Goal: Task Accomplishment & Management: Complete application form

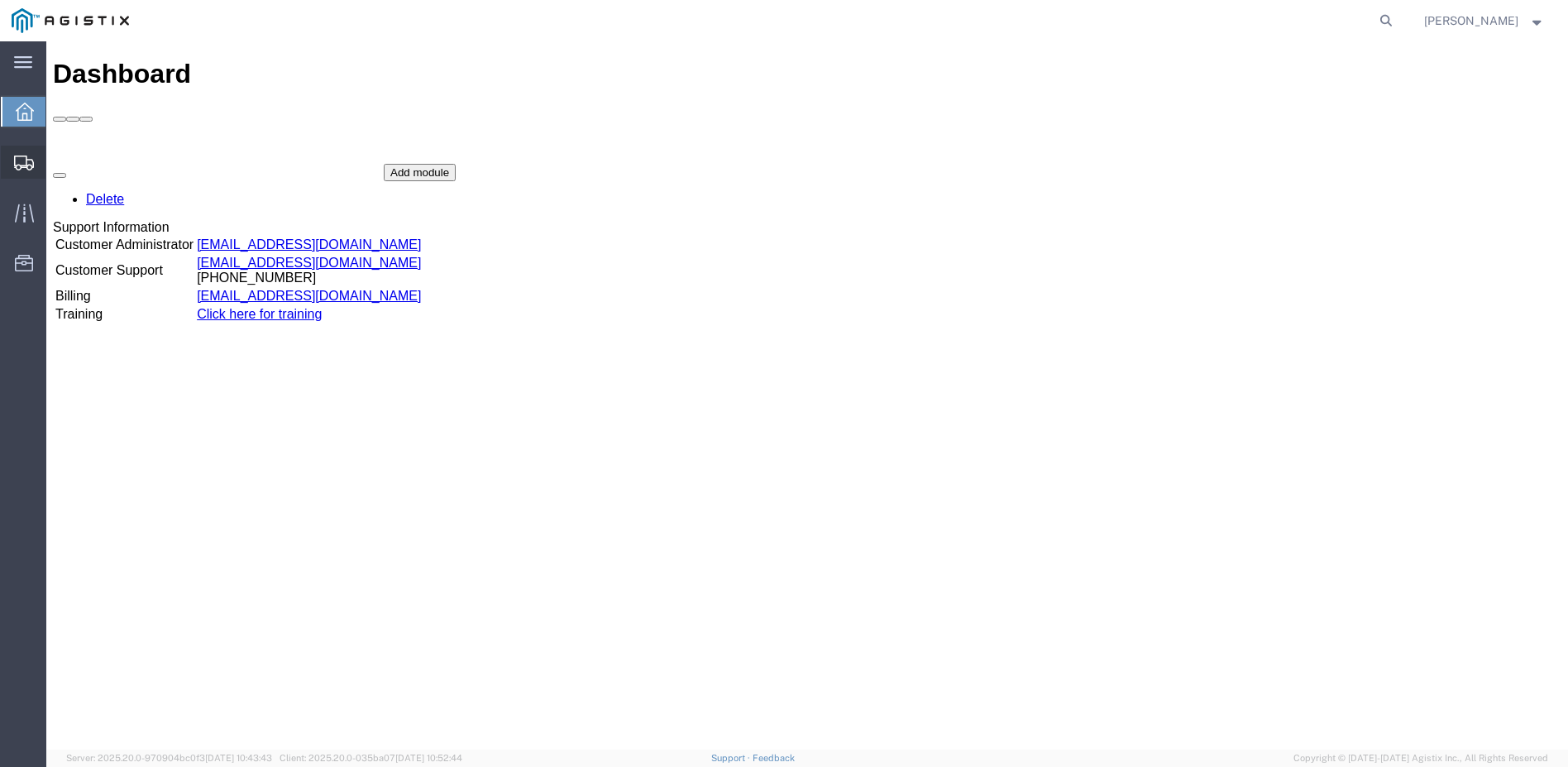
click at [0, 0] on span "Shipment Manager" at bounding box center [0, 0] width 0 height 0
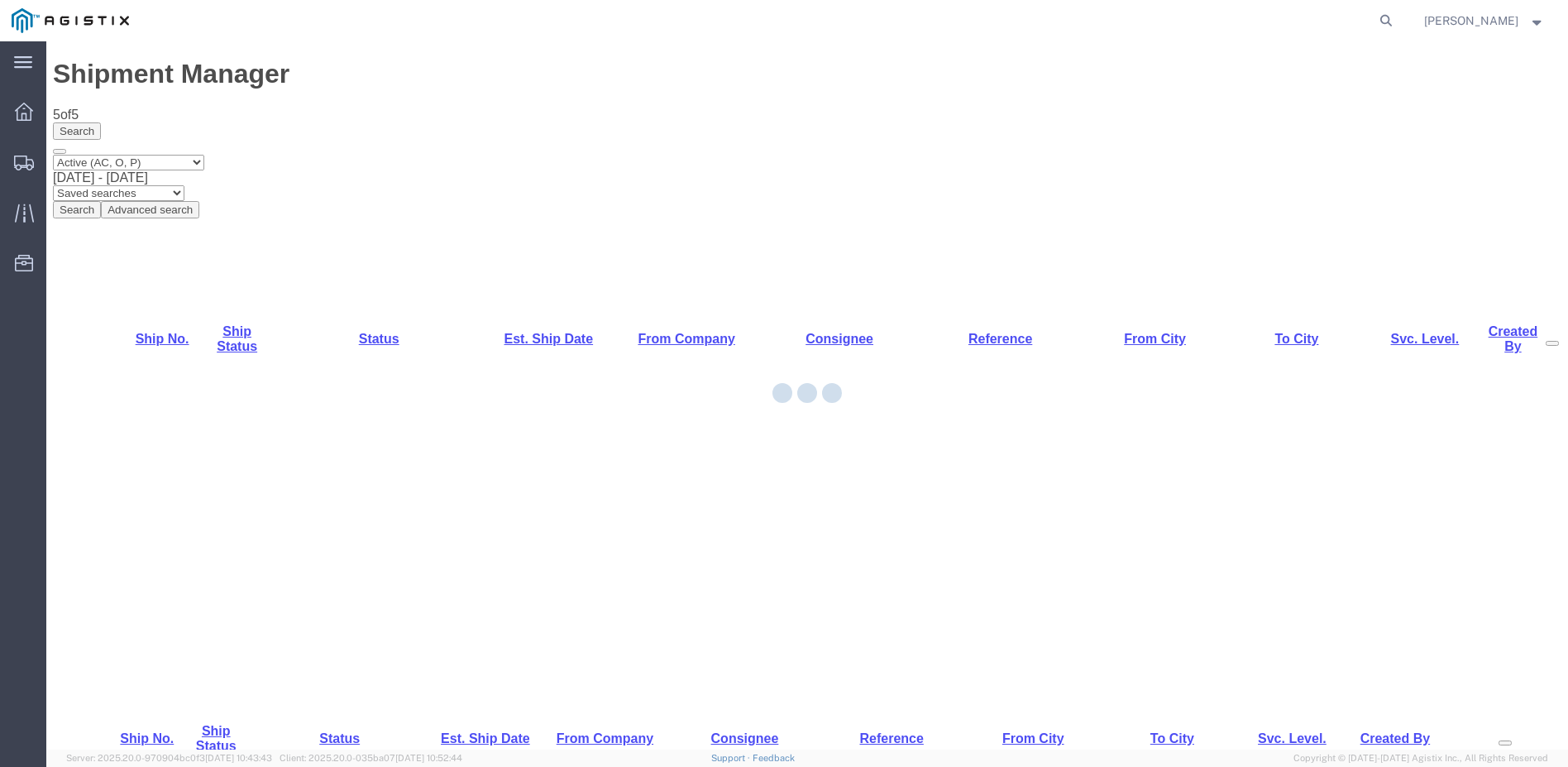
click at [140, 292] on div at bounding box center [808, 395] width 1522 height 708
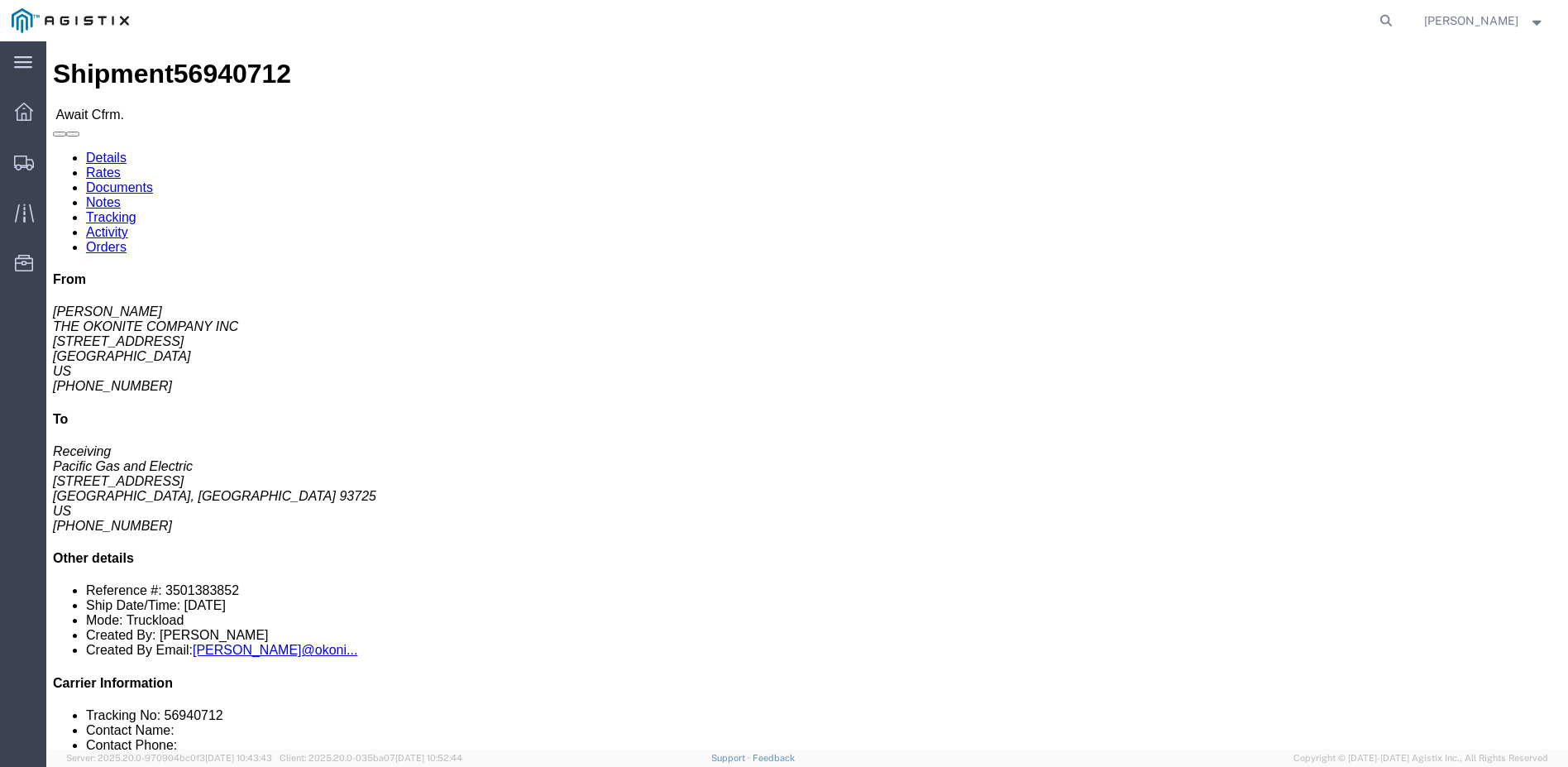
click link "Confirm"
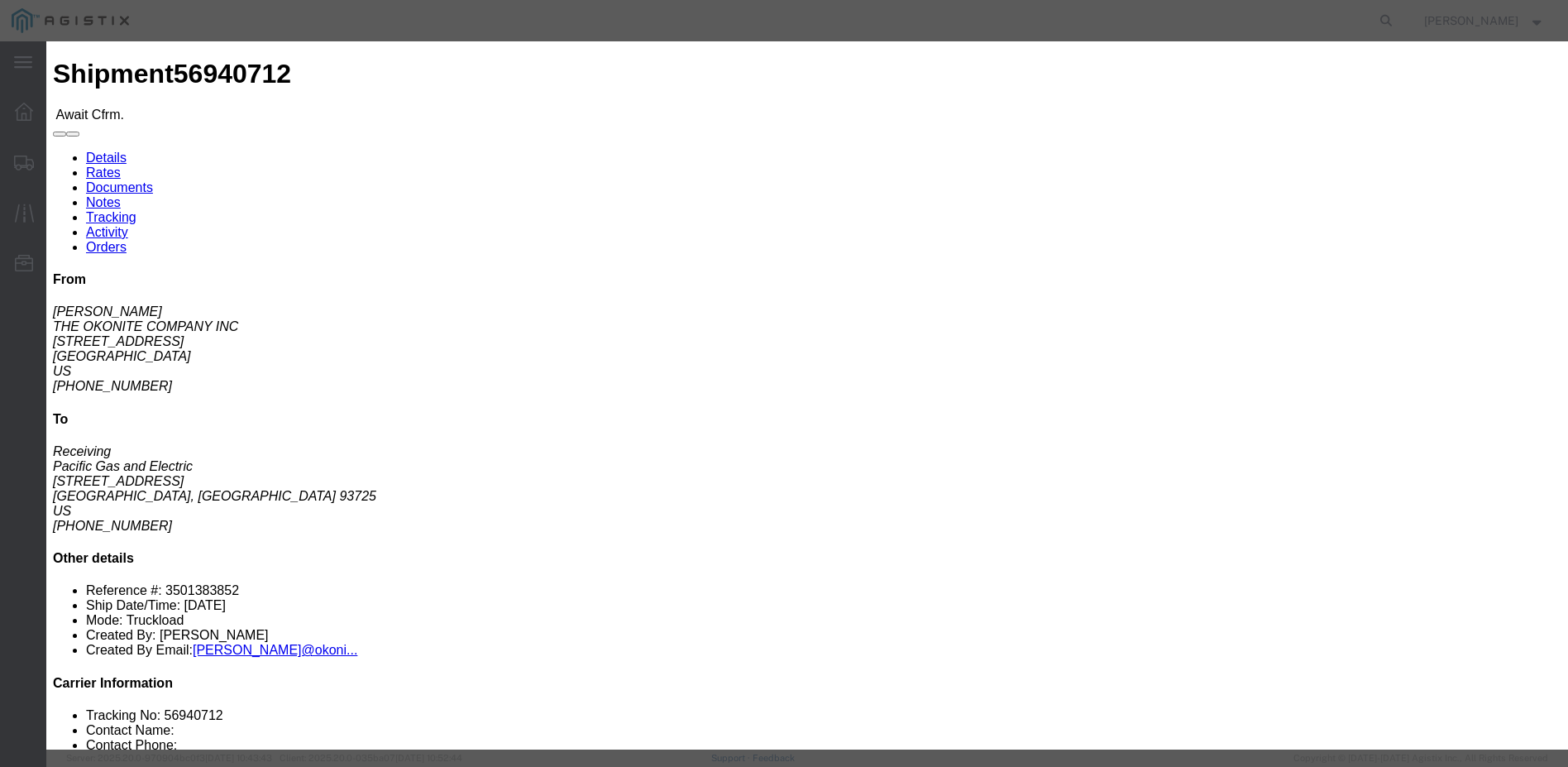
click input "text"
type input "5-33683"
click input "text"
type input "Dennis"
type input "12098359190"
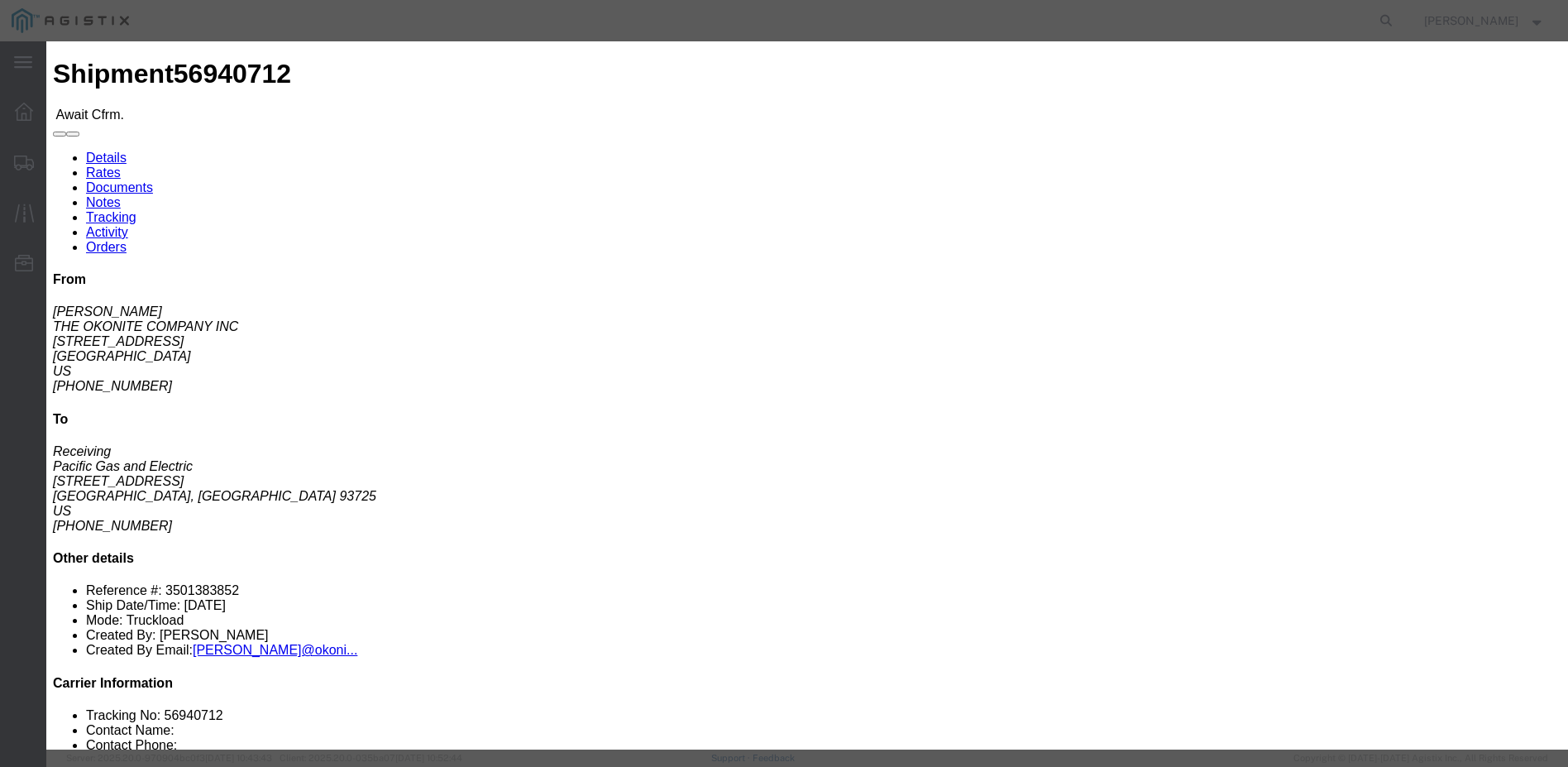
type input "09/16/2025"
click input "text"
click input "09/26/2025"
click td "30"
type input "09/30/2025"
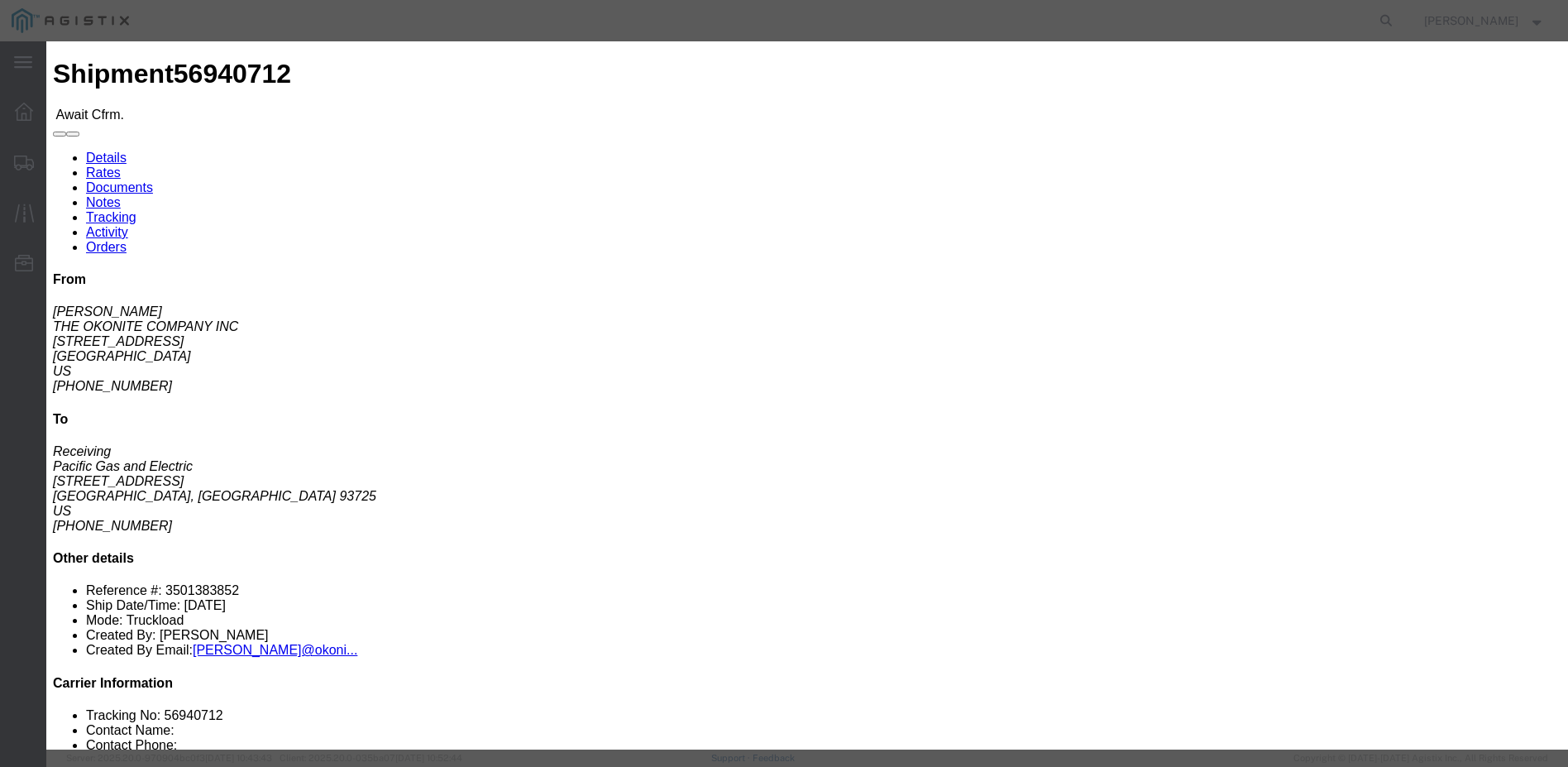
click input "09/16/2025"
click td "30"
type input "09/30/2025"
click select "Select USDA Hold Trailer Dropped Delivery Appointment Scheduled DEA Intensive/E…"
select select "DELIVRED"
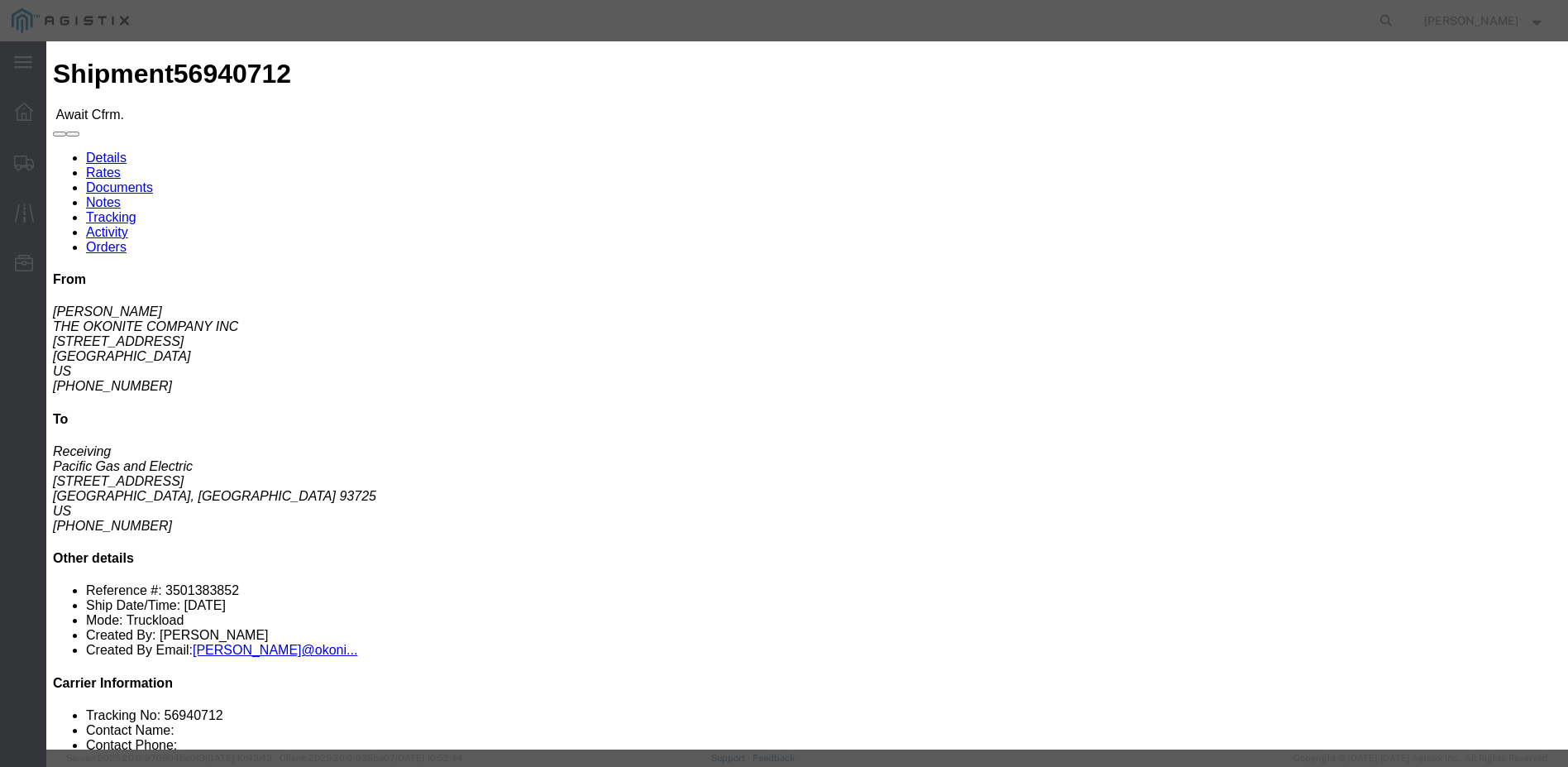
click select "Select USDA Hold Trailer Dropped Delivery Appointment Scheduled DEA Intensive/E…"
click button "Submit"
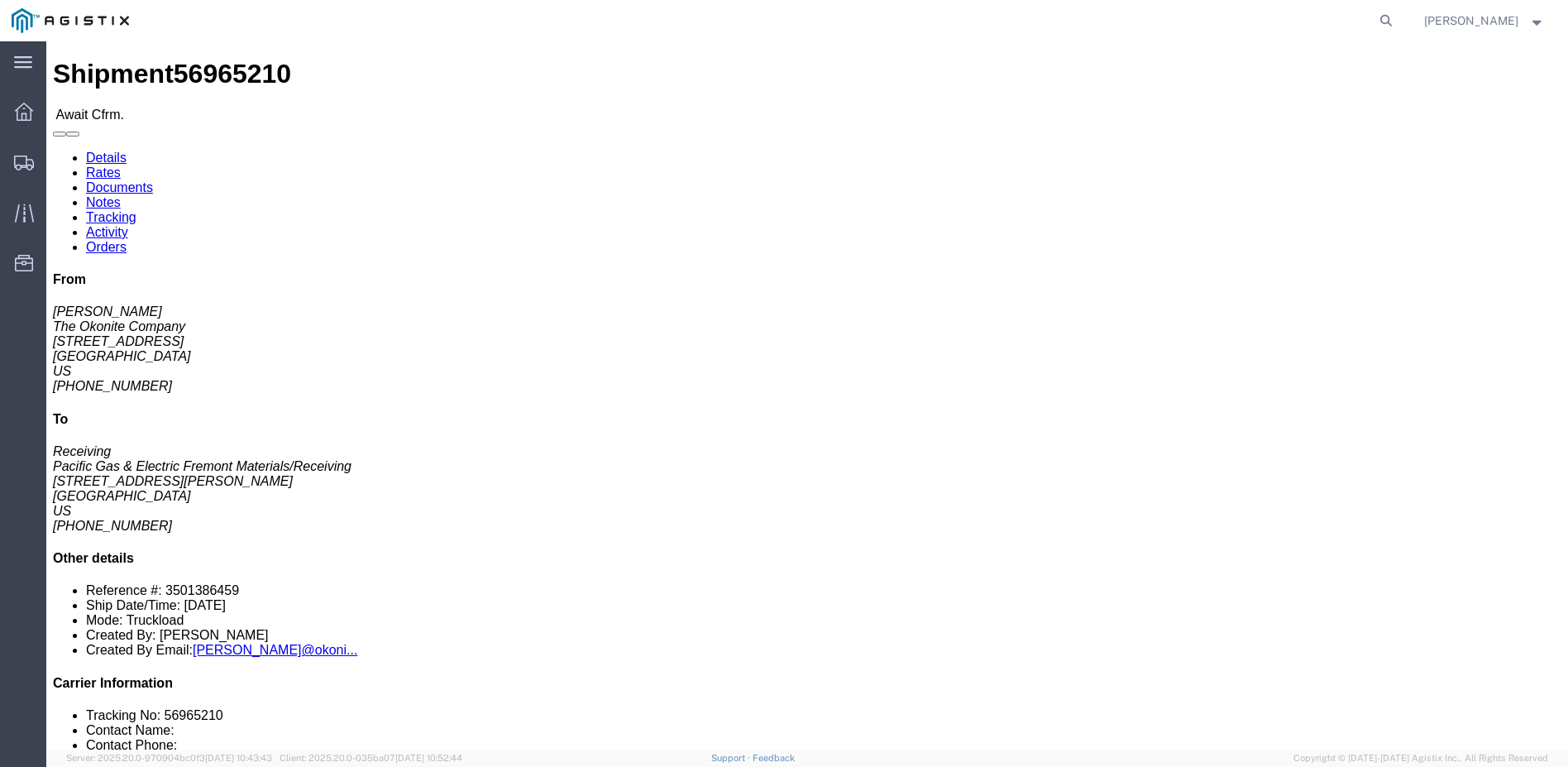
click link "Confirm"
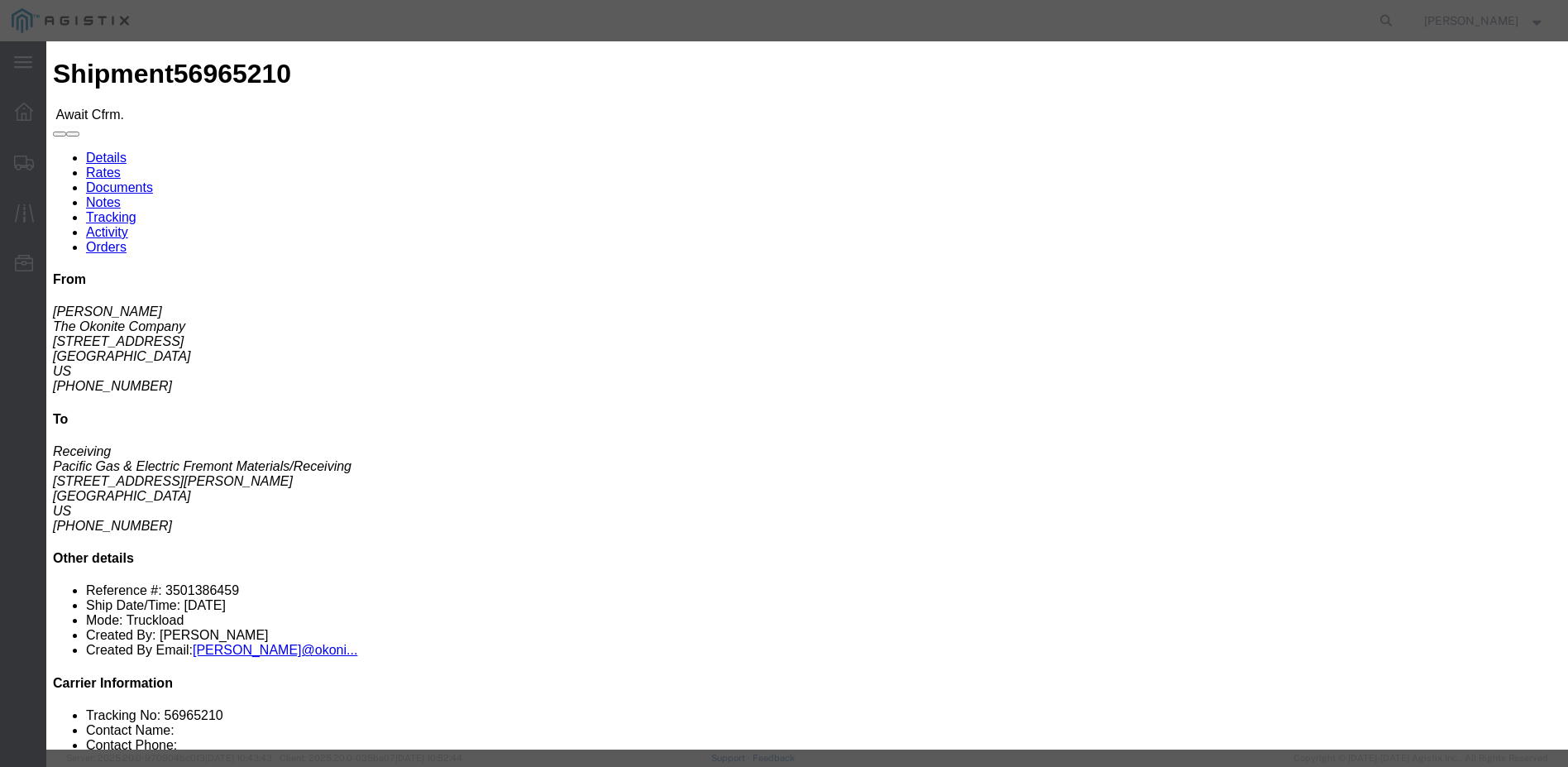
click input "text"
type input "5-33730"
click input "text"
type input "Dennis"
type input "12098359190"
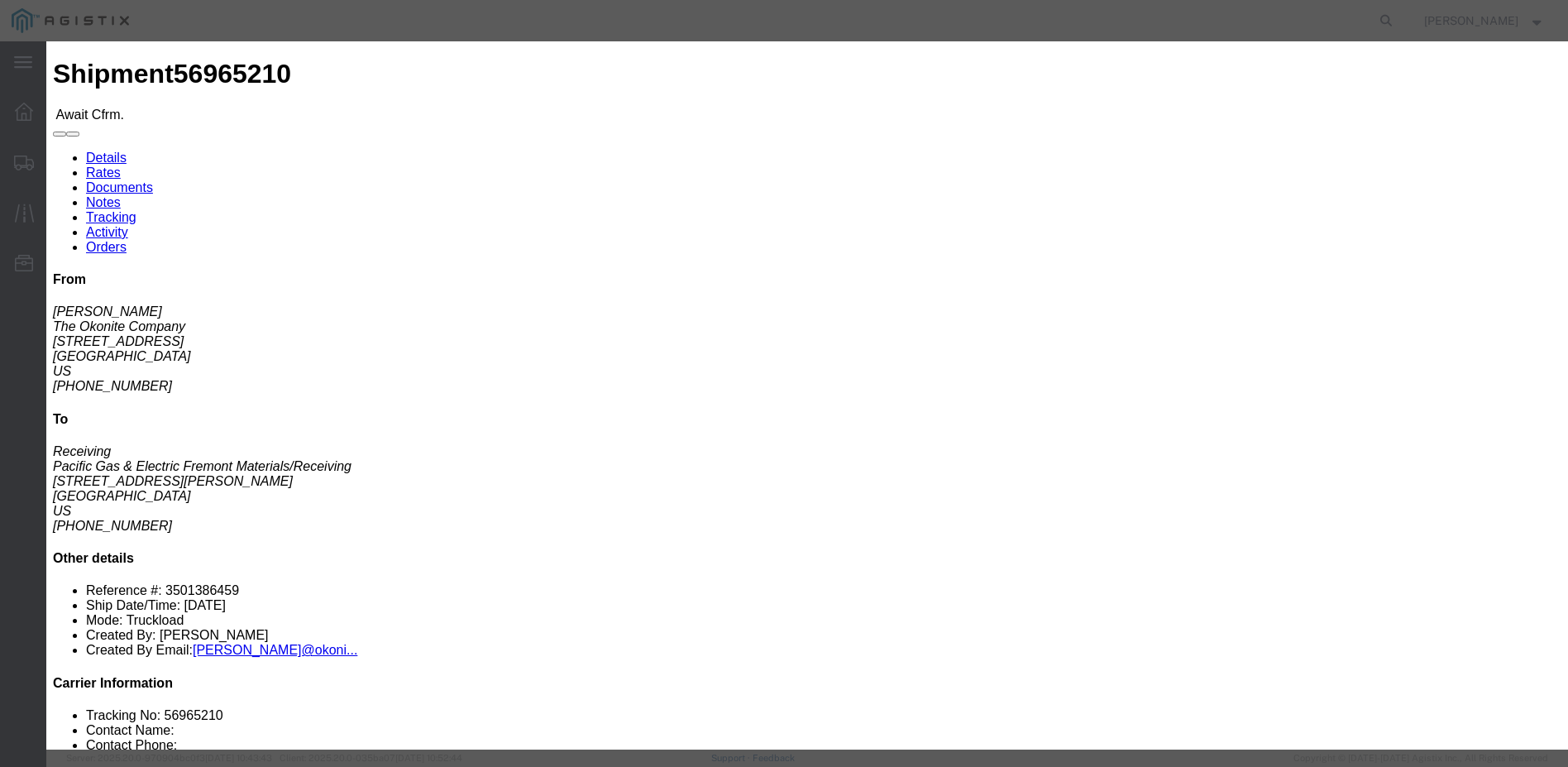
type input "09/30/2025"
click div "Confirmation Details Use my profile Bill of Lading Number 5-33730 Person Monito…"
click input "09/30/2025"
click td "29"
type input "09/29/2025"
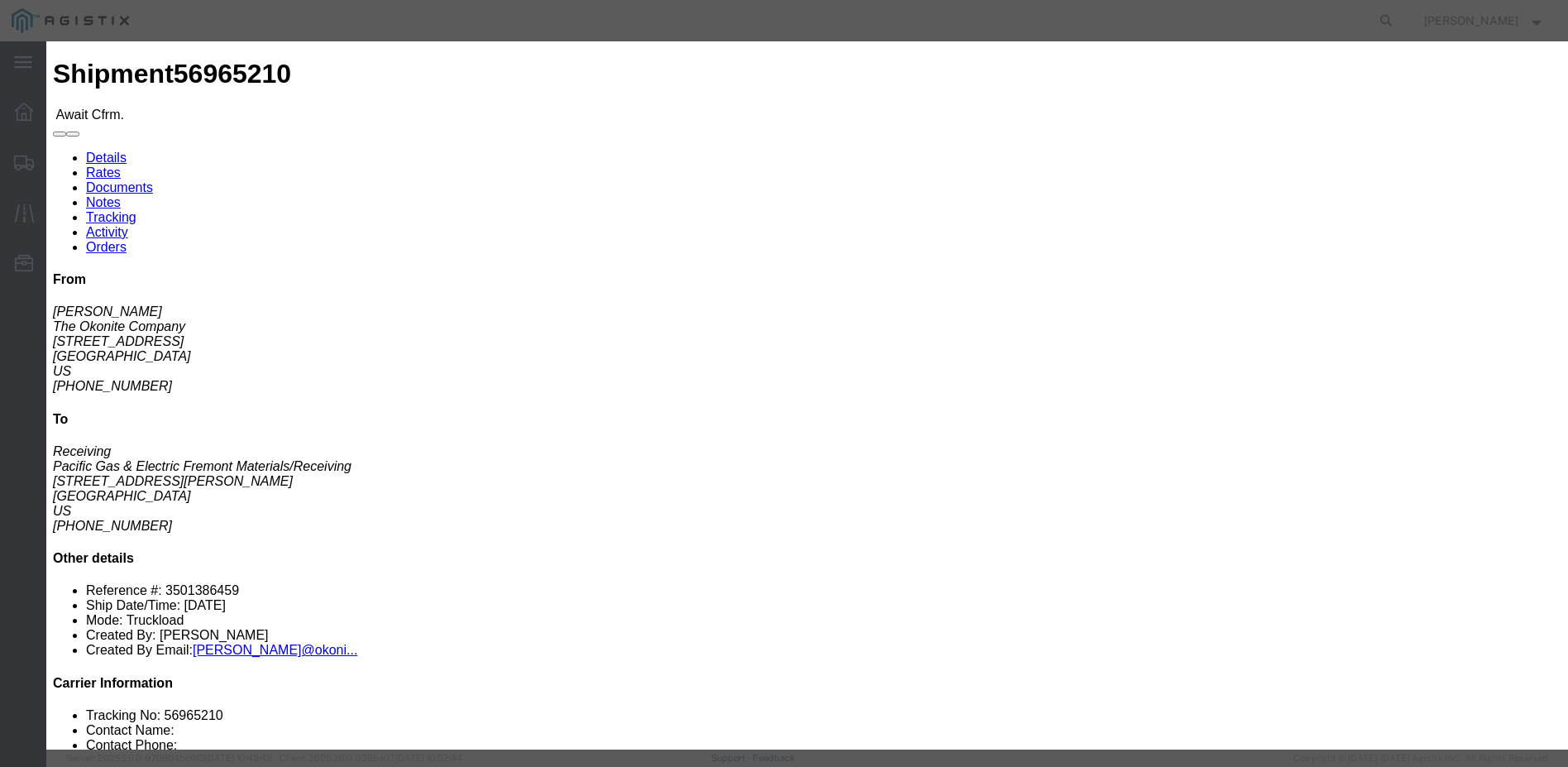
click select "Select USDA Hold Trailer Dropped Delivery Appointment Scheduled DEA Intensive/E…"
select select "DELIVRED"
click select "Select USDA Hold Trailer Dropped Delivery Appointment Scheduled DEA Intensive/E…"
click button "Submit"
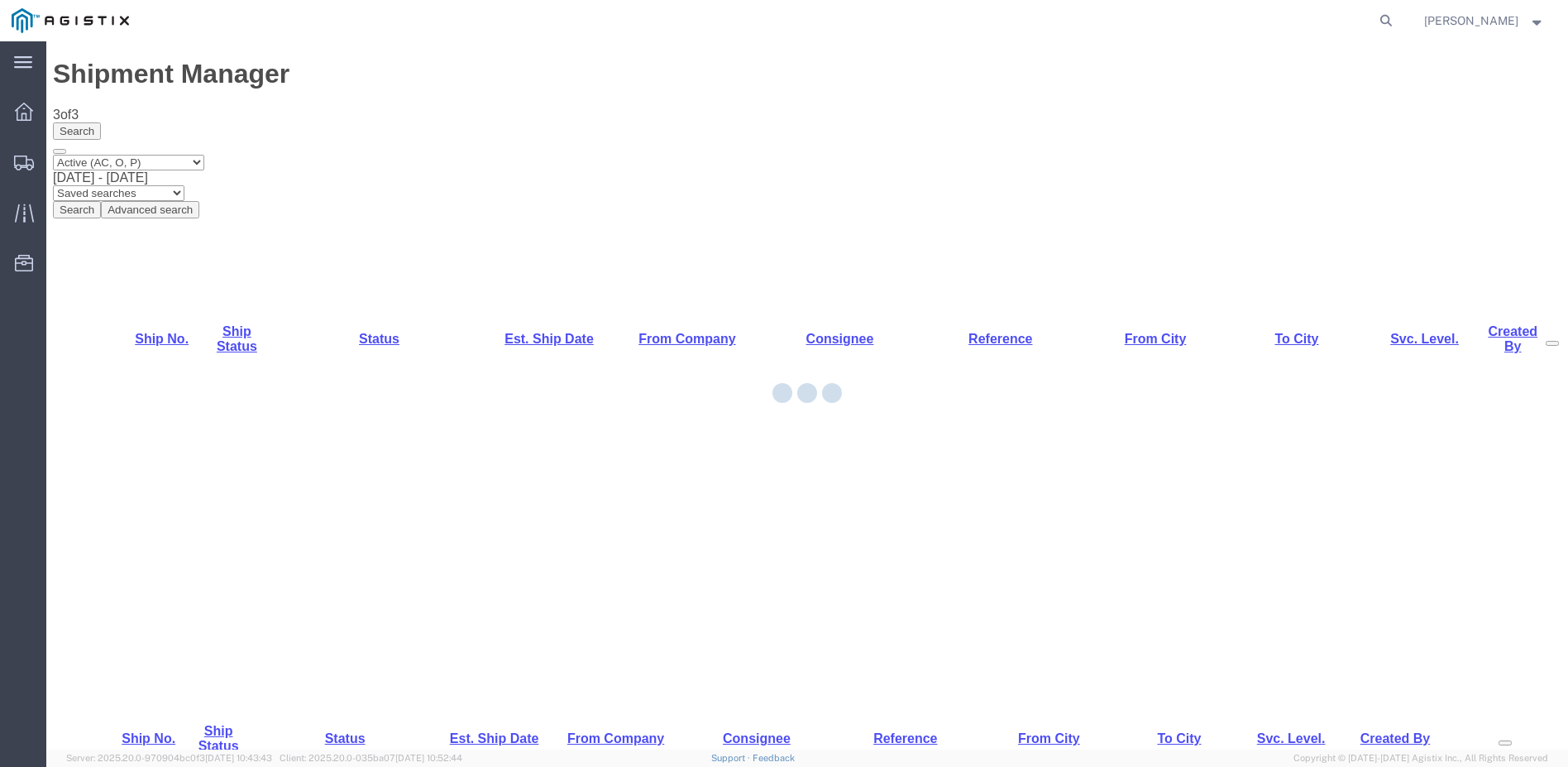
click at [156, 242] on div at bounding box center [808, 395] width 1522 height 708
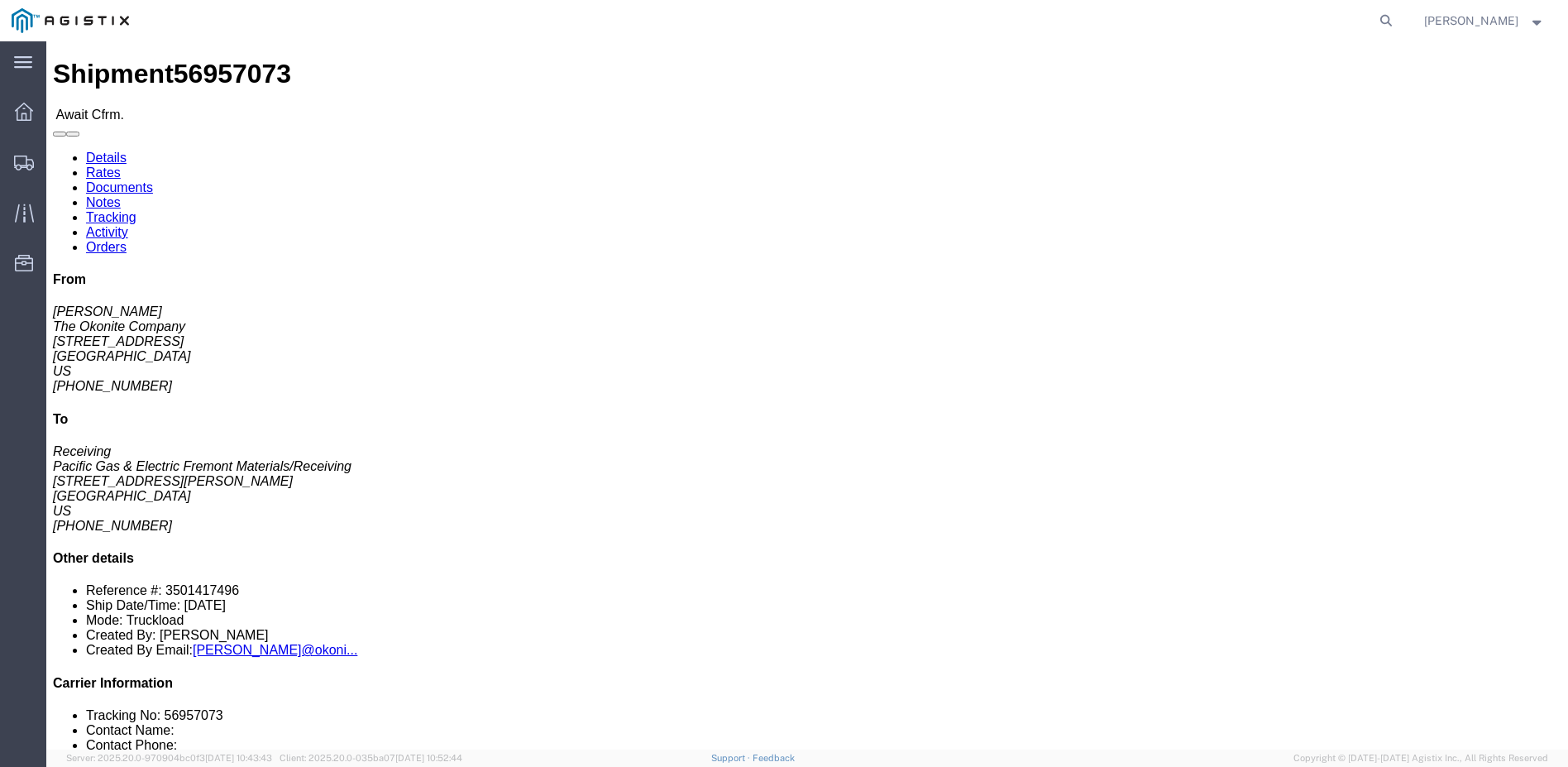
click link "Confirm"
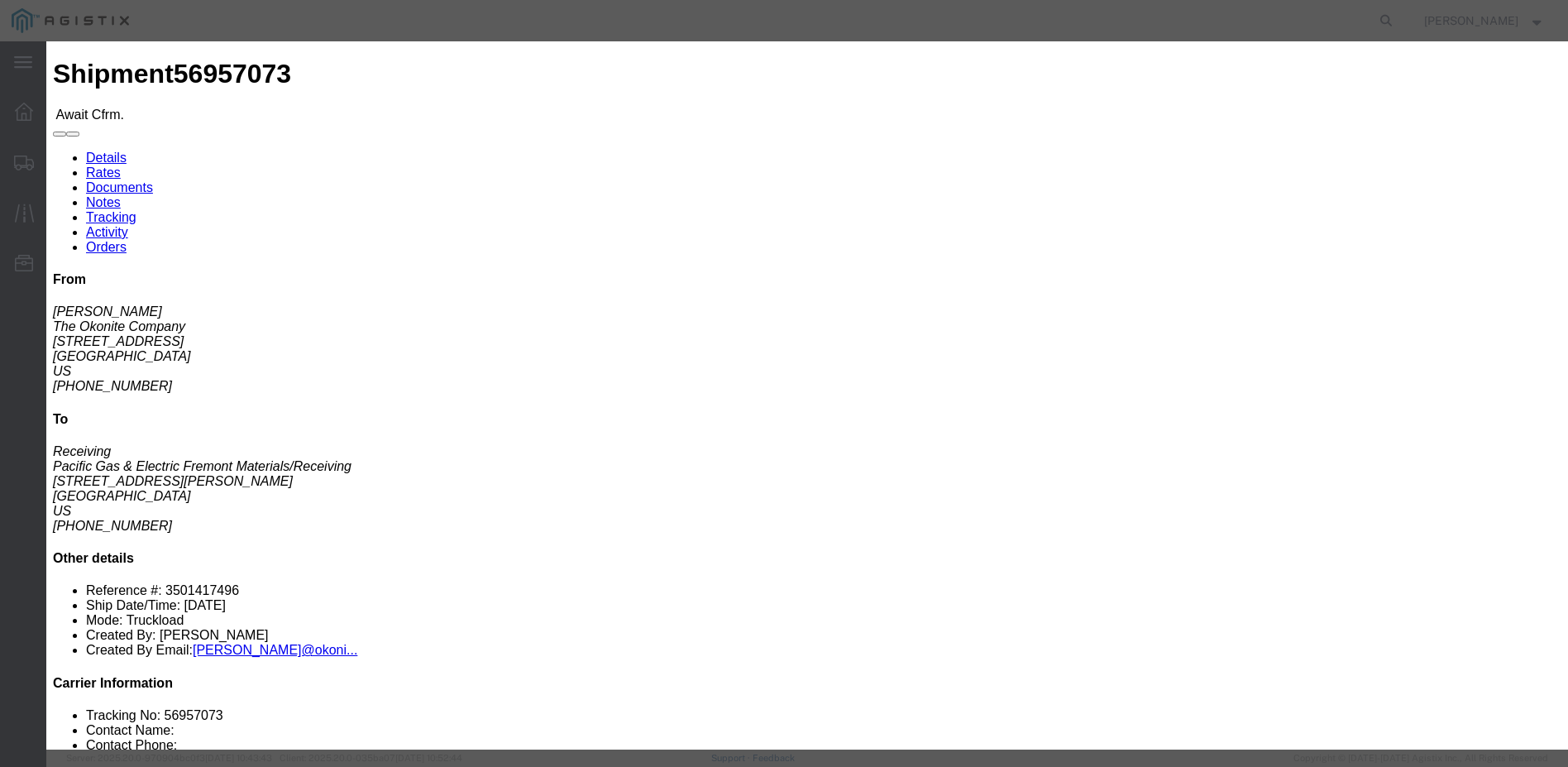
click input "text"
type input "5-33708"
click input "text"
type input "Dennis"
type input "12098359190"
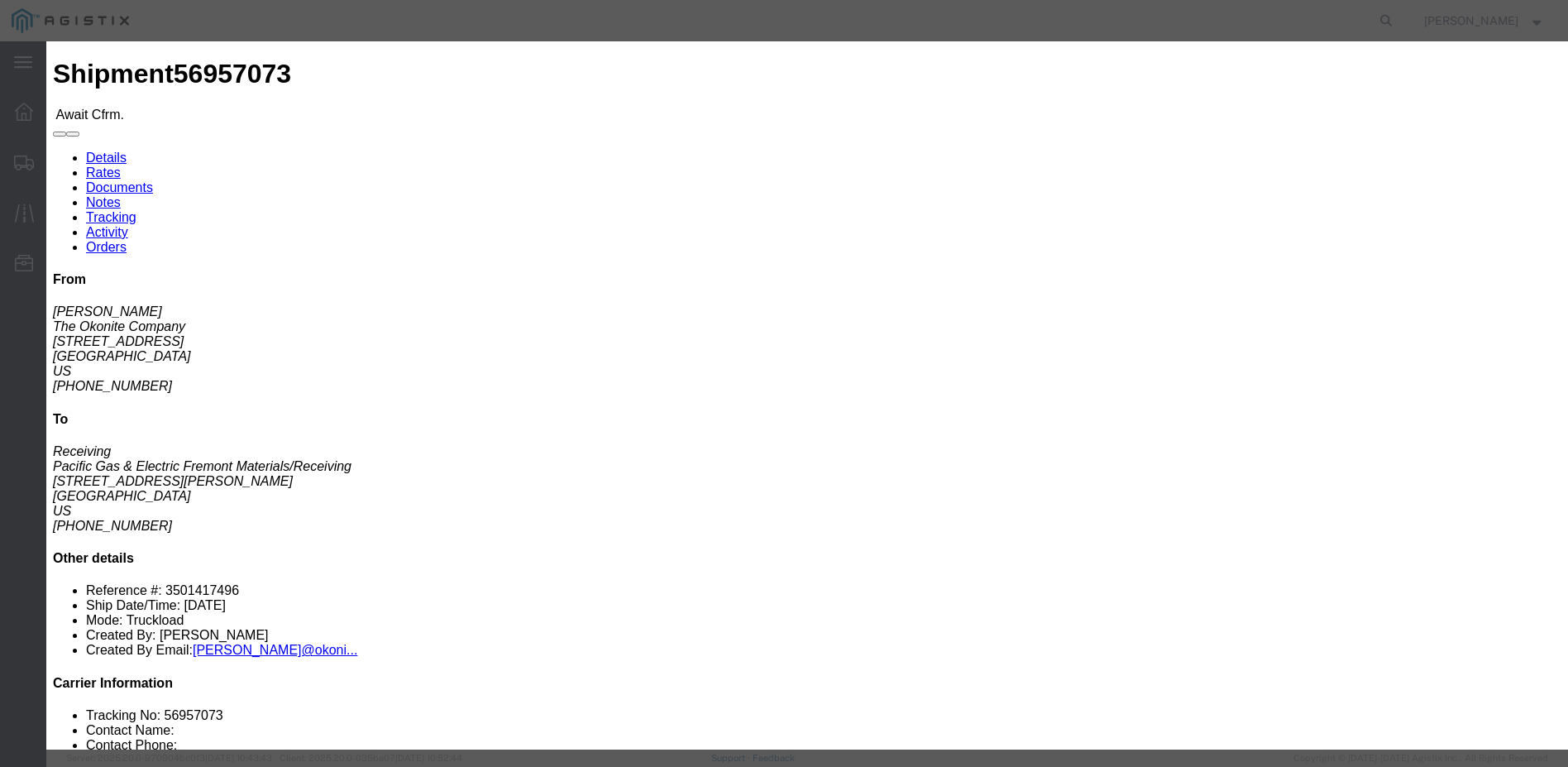
type input "09/30/2025"
click div "Confirmation Details Use my profile Bill of Lading Number 5-33708 Person Monito…"
click input "09/29/2025"
click icon
click td "1"
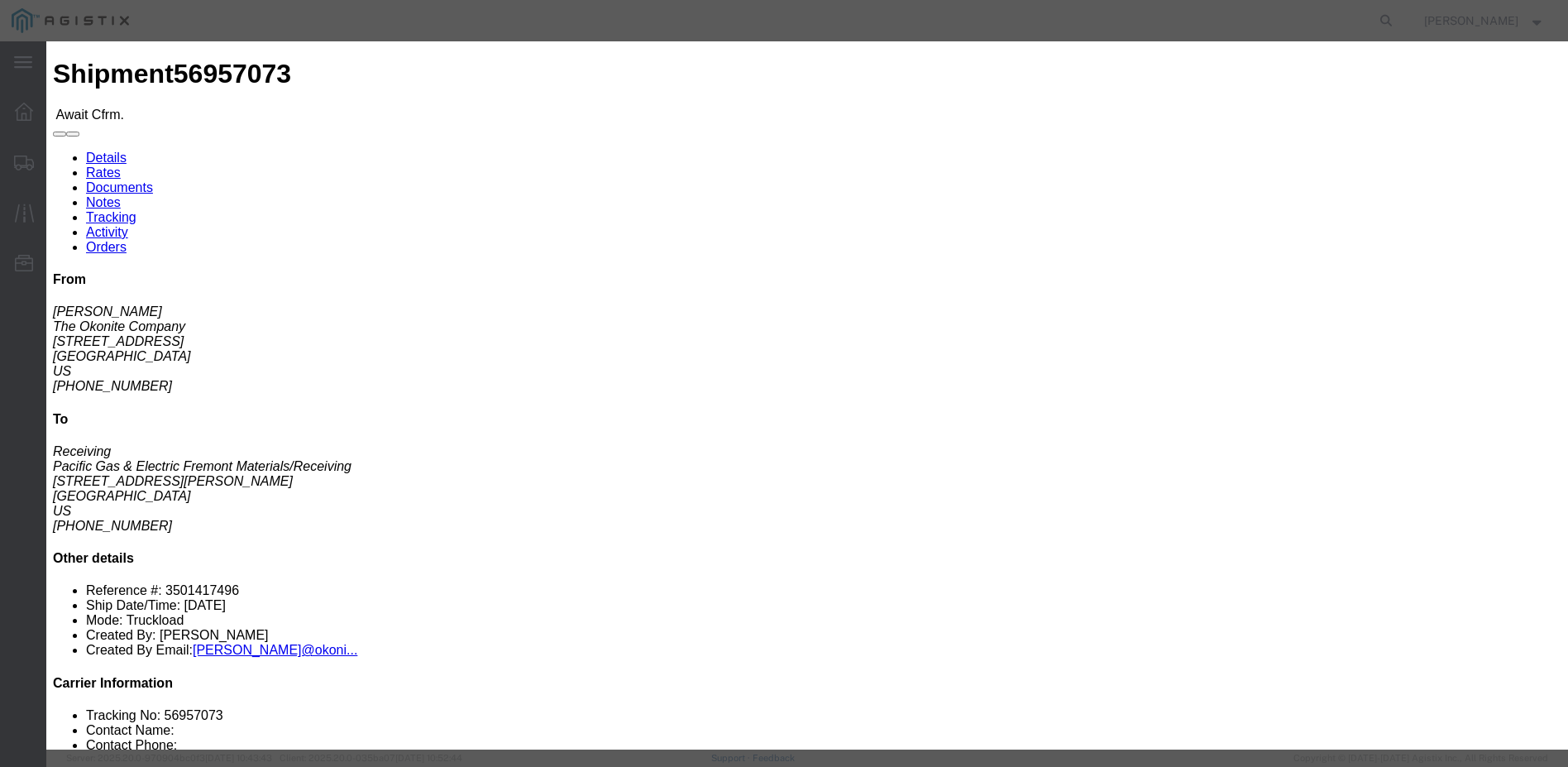
type input "10/01/2025"
click input "09/30/2025"
click icon
click td "1"
type input "10/01/2025"
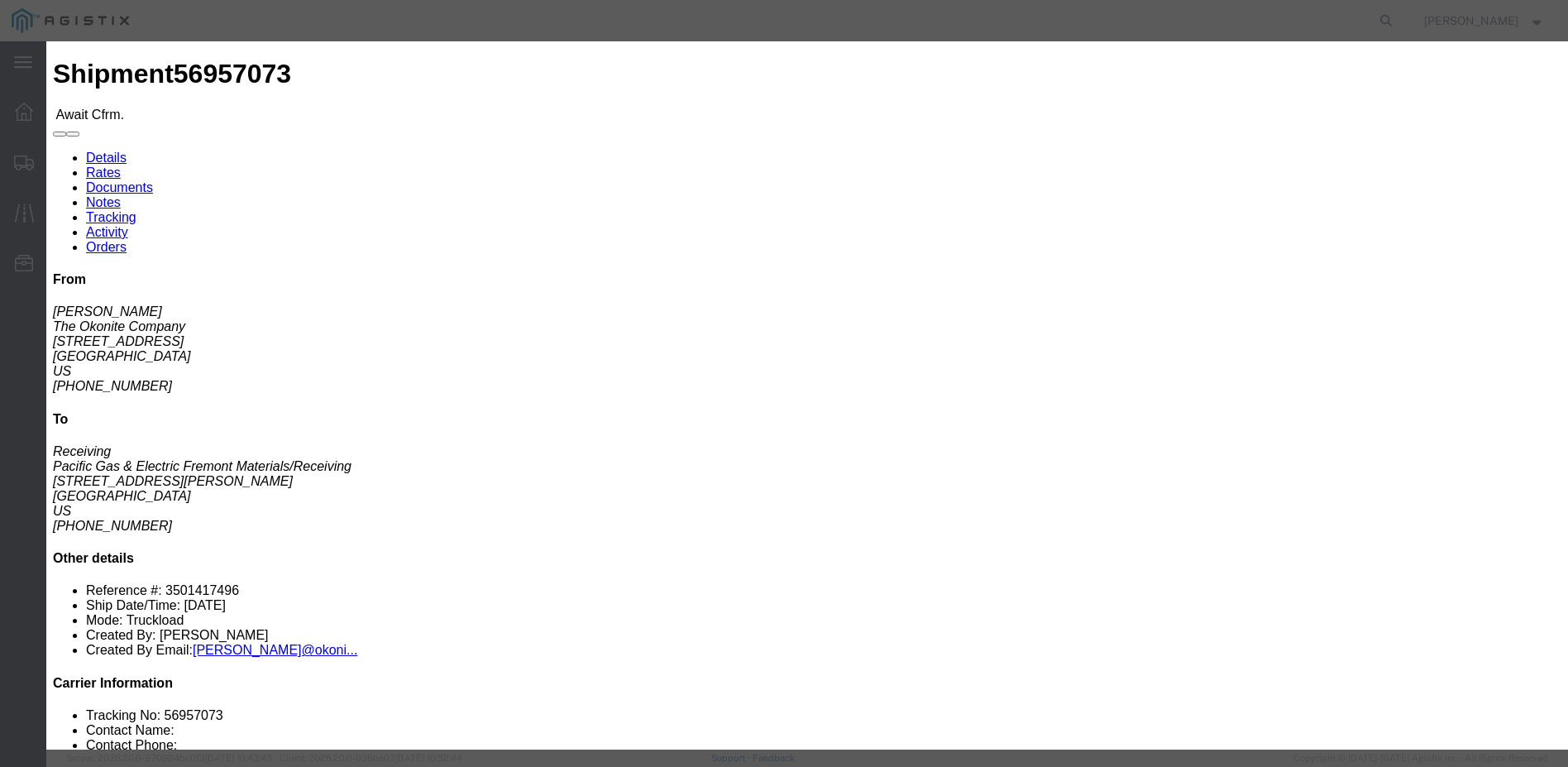
click button "Submit"
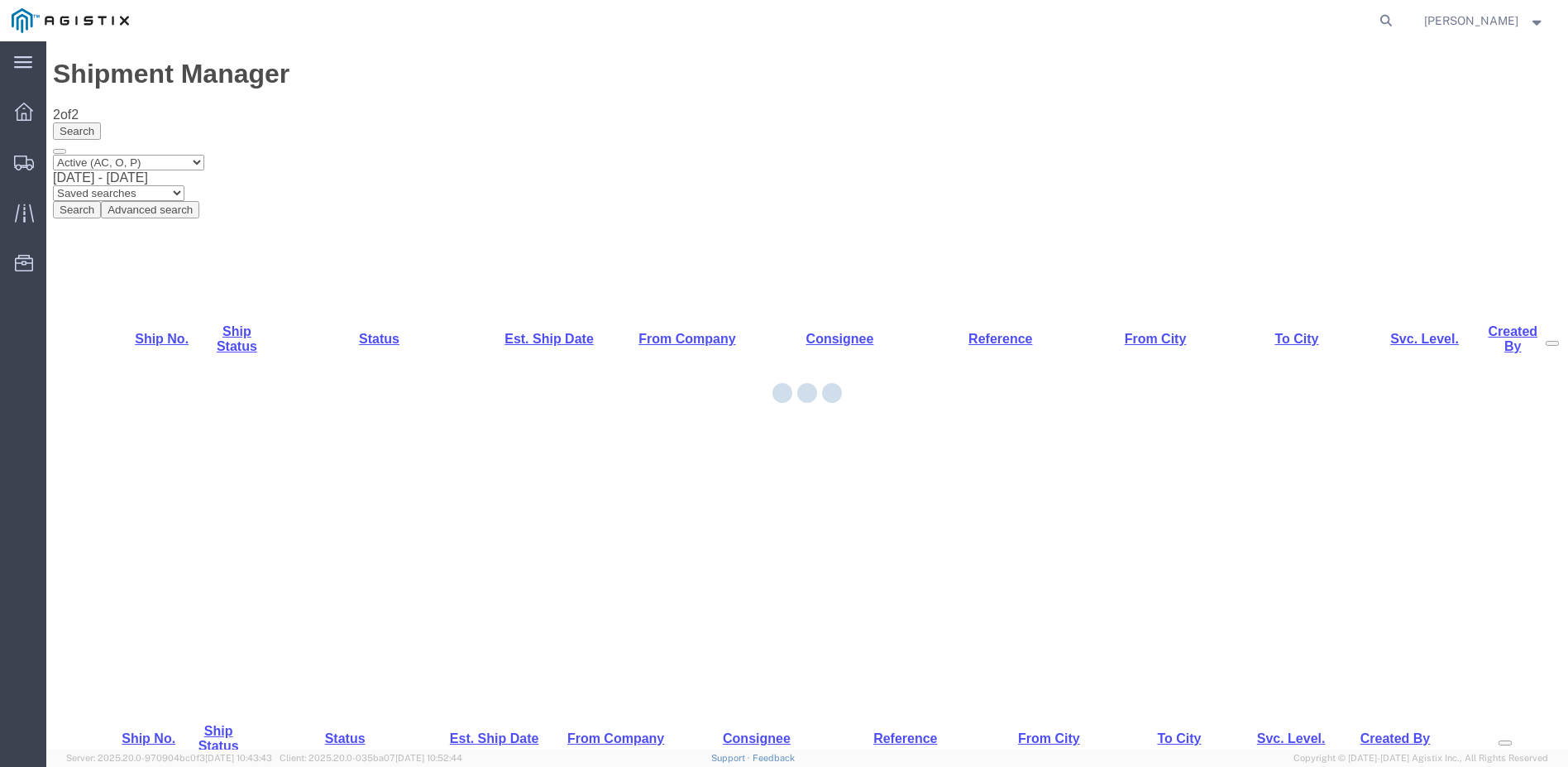
click at [128, 213] on div at bounding box center [808, 395] width 1522 height 708
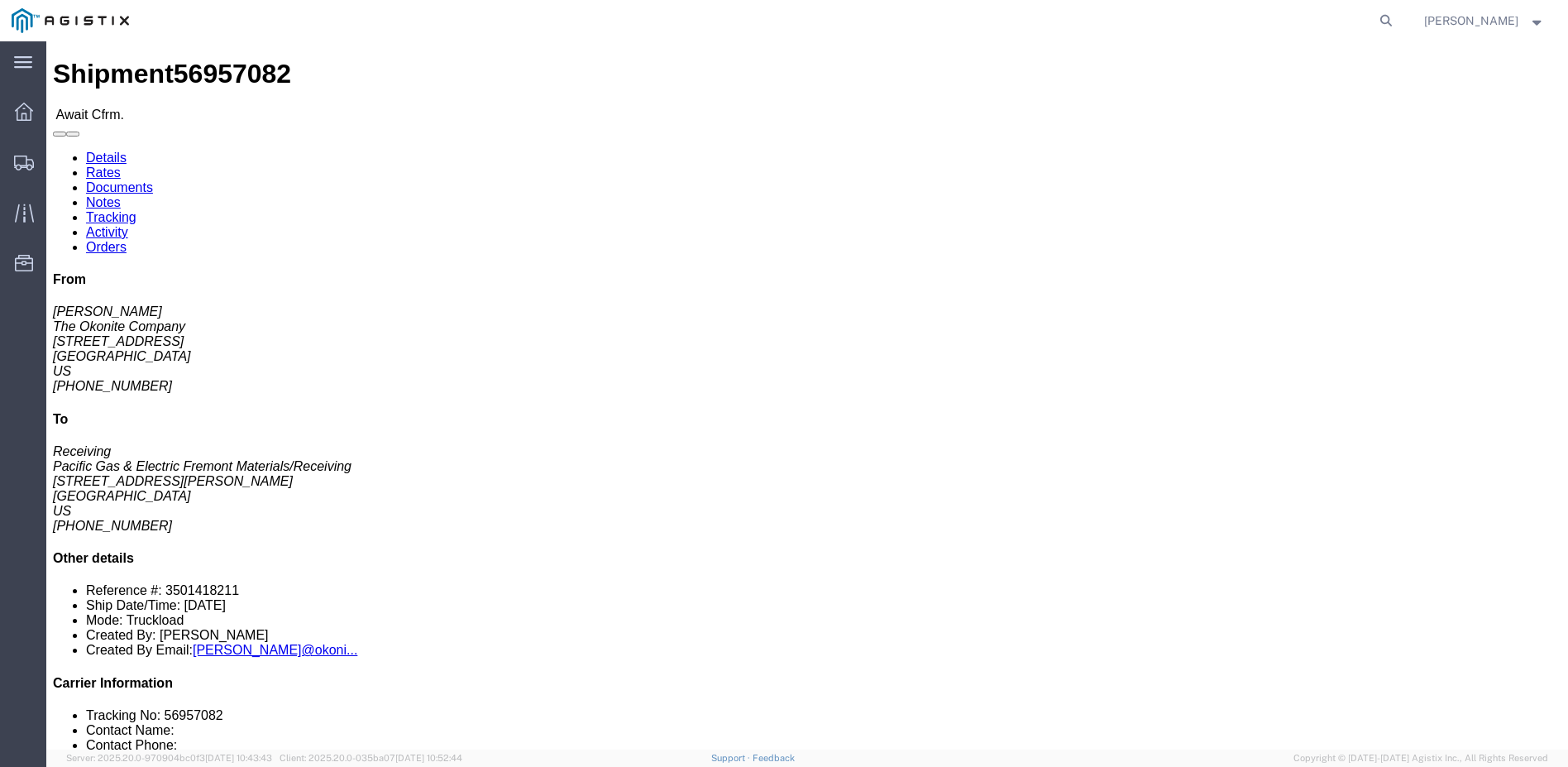
click link "Confirm"
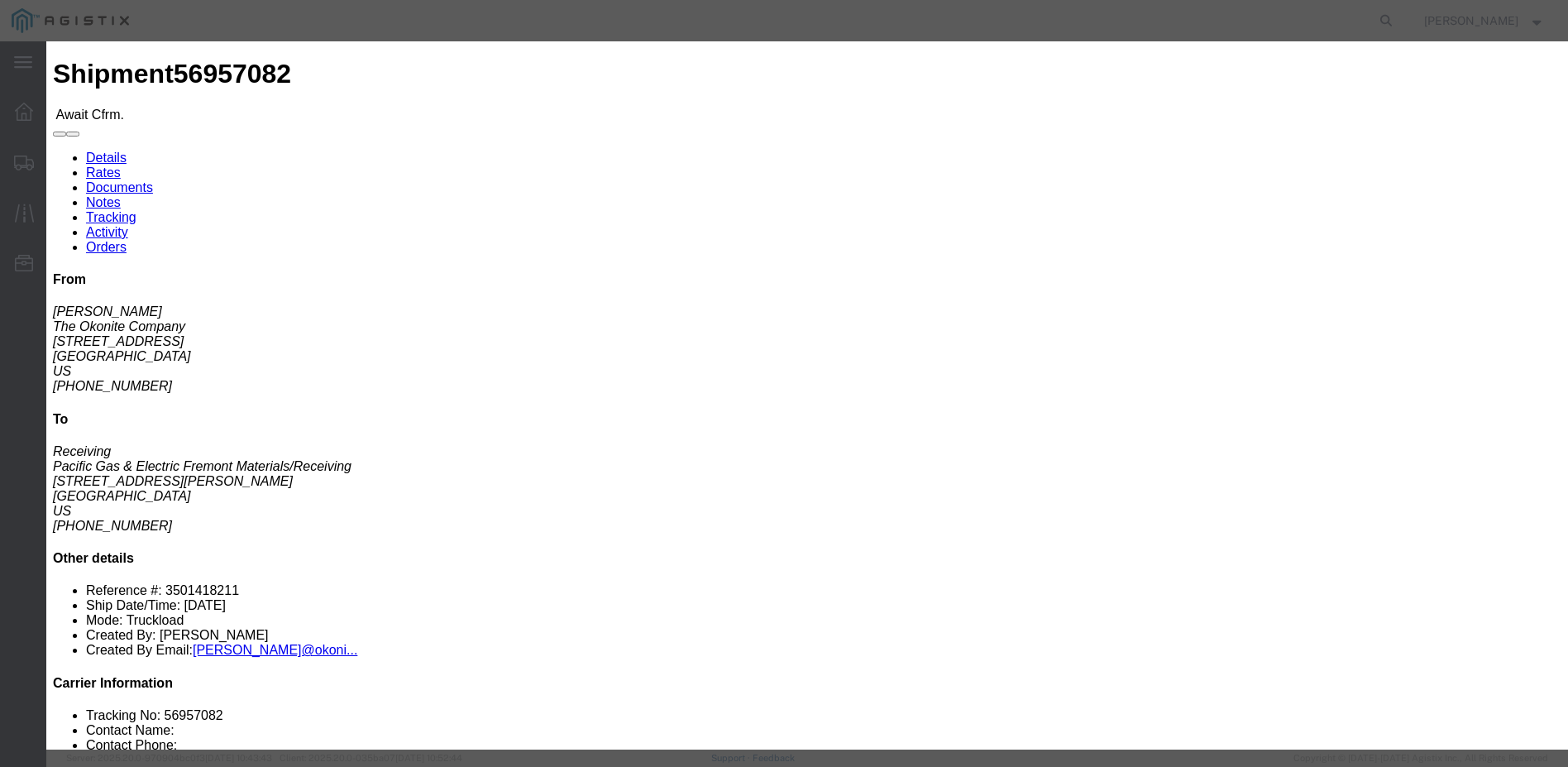
click input "text"
type input "5-33699"
click input "text"
type input "Dennis"
type input "12098359190"
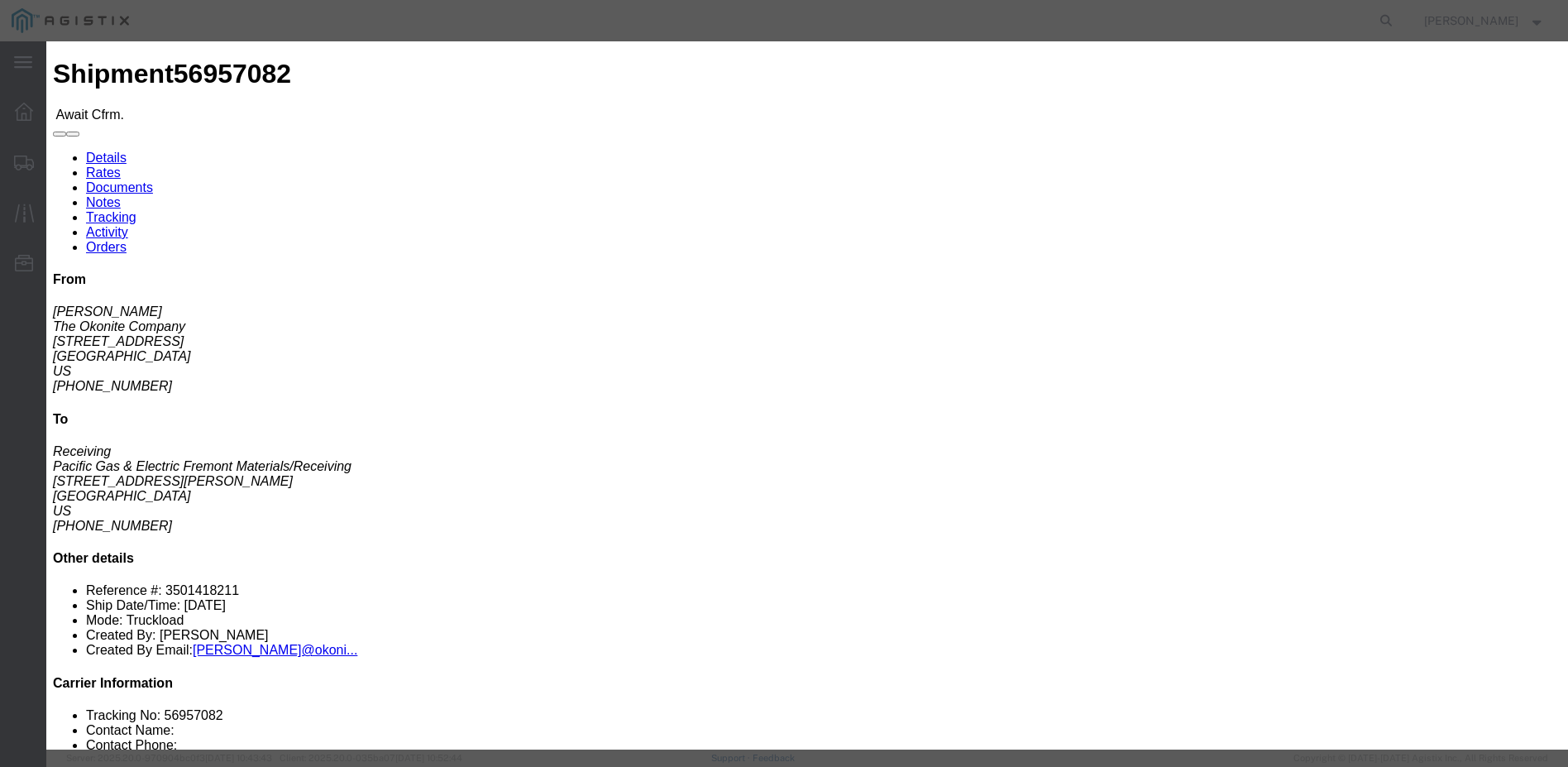
click th
click td "2"
type input "10/02/2025"
click input "09/29/2025"
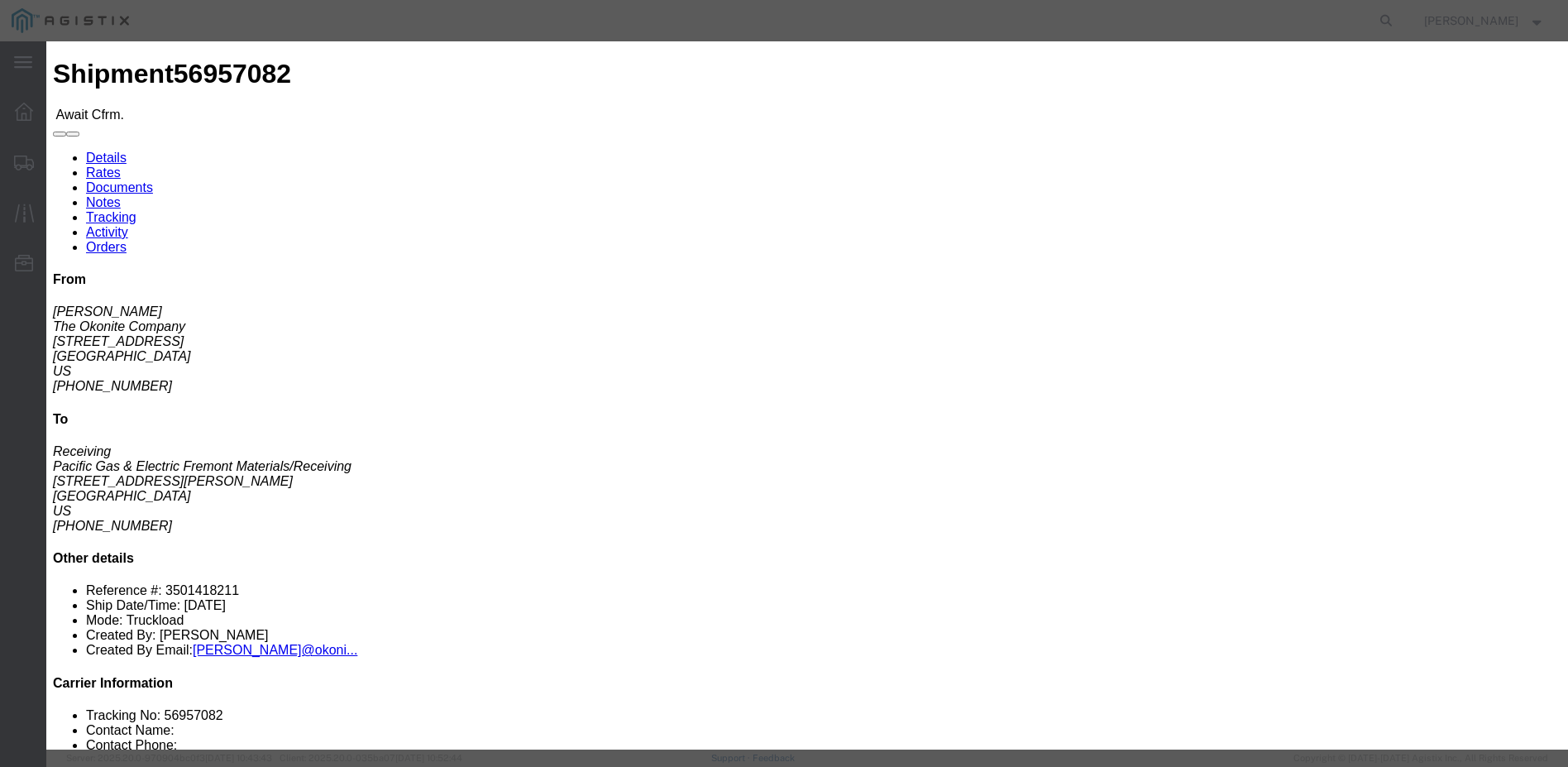
click icon
click td "2"
click input "10/02/2025"
click td "3"
type input "10/03/2025"
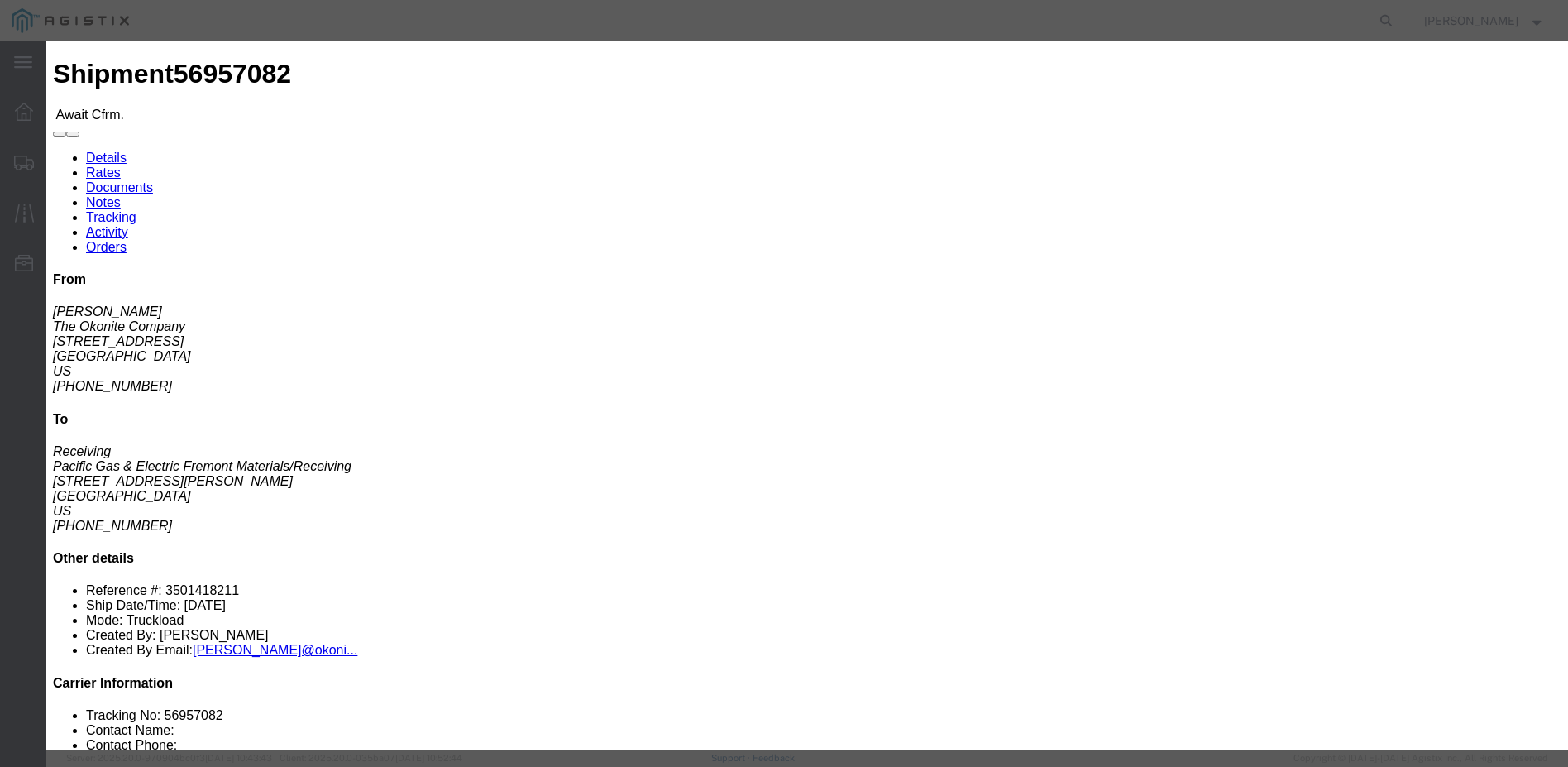
click select "Select USDA Hold Trailer Dropped Delivery Appointment Scheduled DEA Intensive/E…"
select select "DELIVRED"
click select "Select USDA Hold Trailer Dropped Delivery Appointment Scheduled DEA Intensive/E…"
click button "Submit"
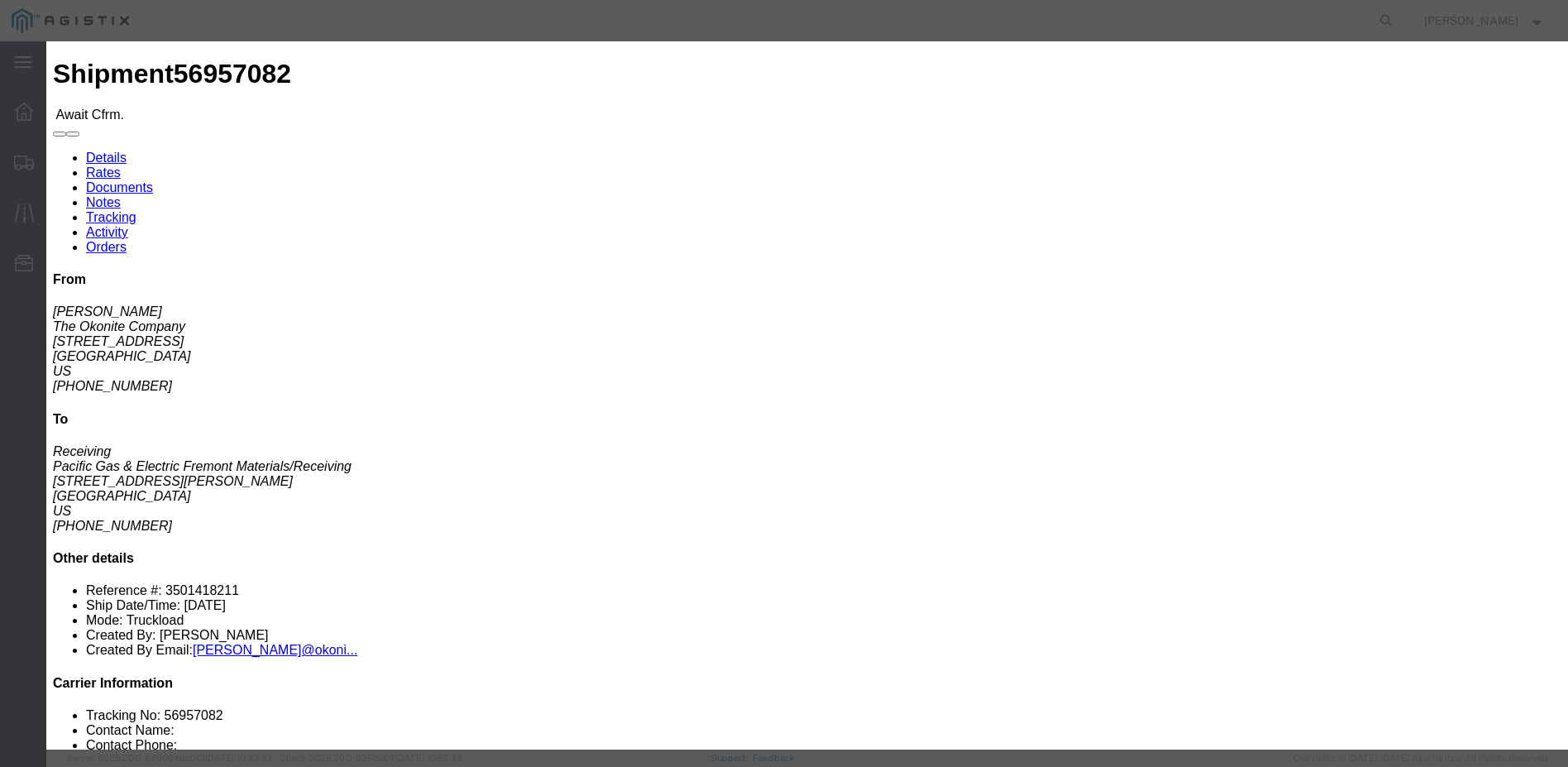
click button "Submit"
click input "10/03/2025"
click td "2"
type input "10/02/2025"
click input "10/02/2025"
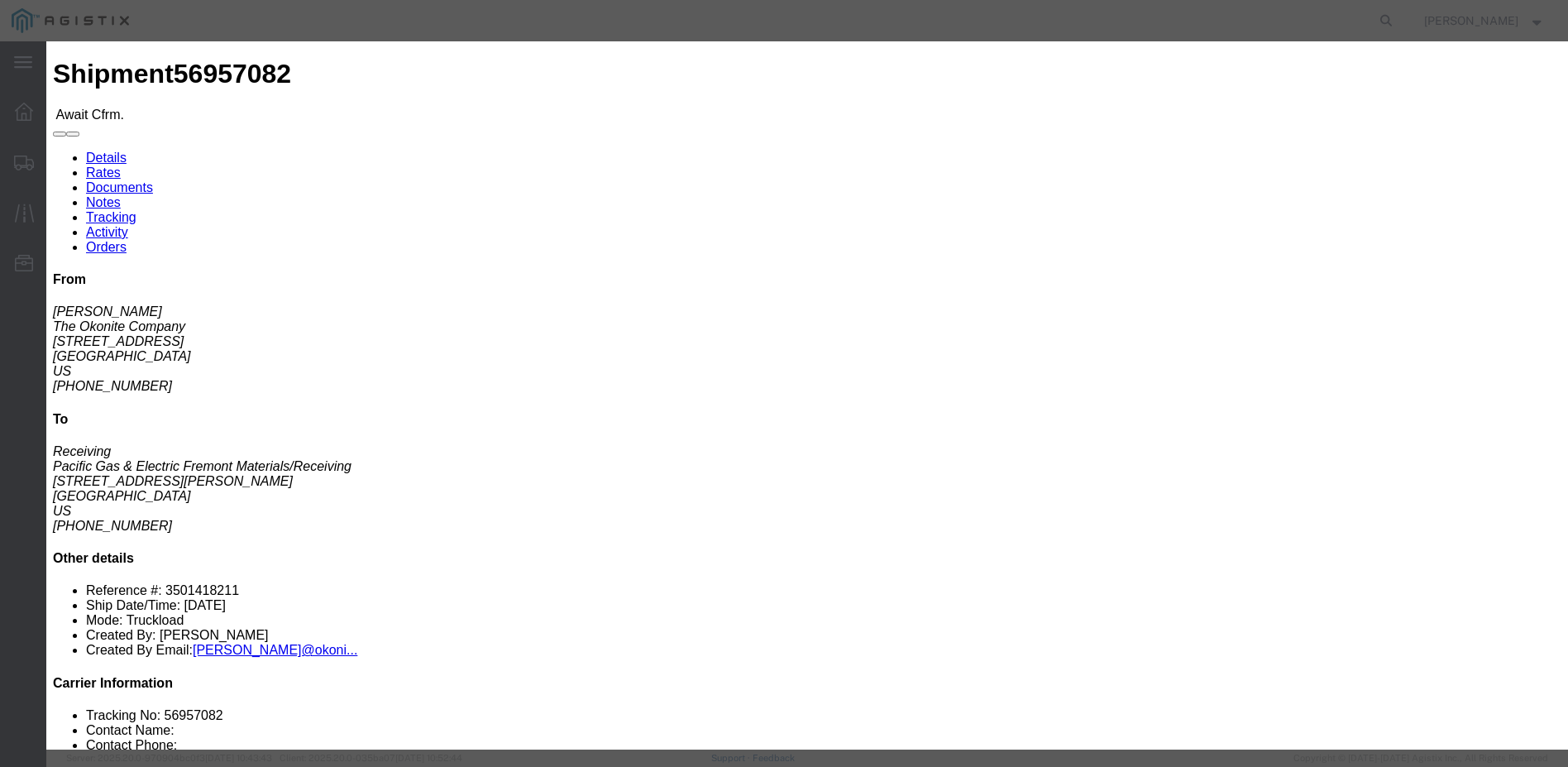
click td "3"
type input "10/03/2025"
click button "Submit"
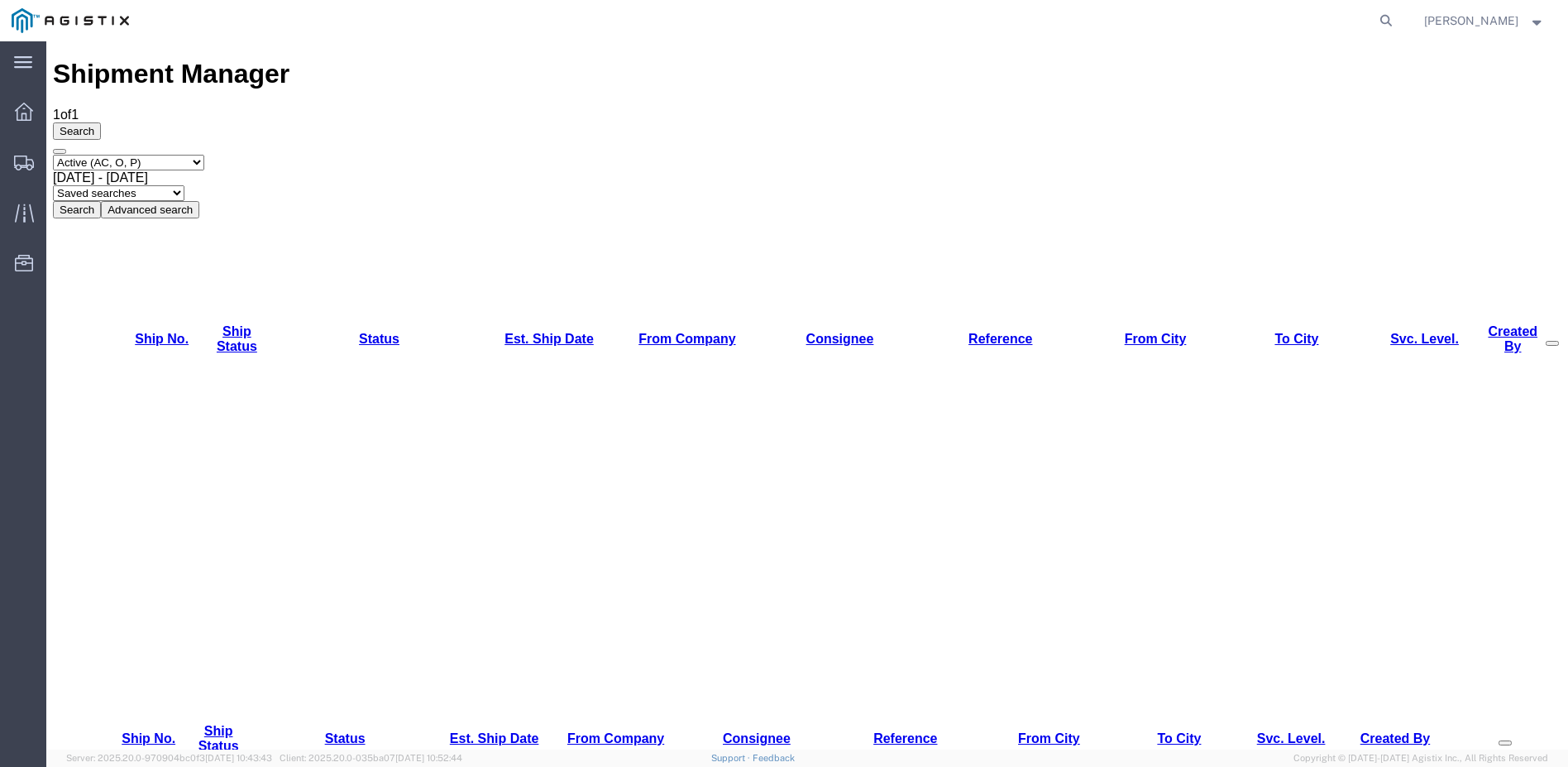
click at [1534, 23] on strong "button" at bounding box center [1537, 20] width 15 height 6
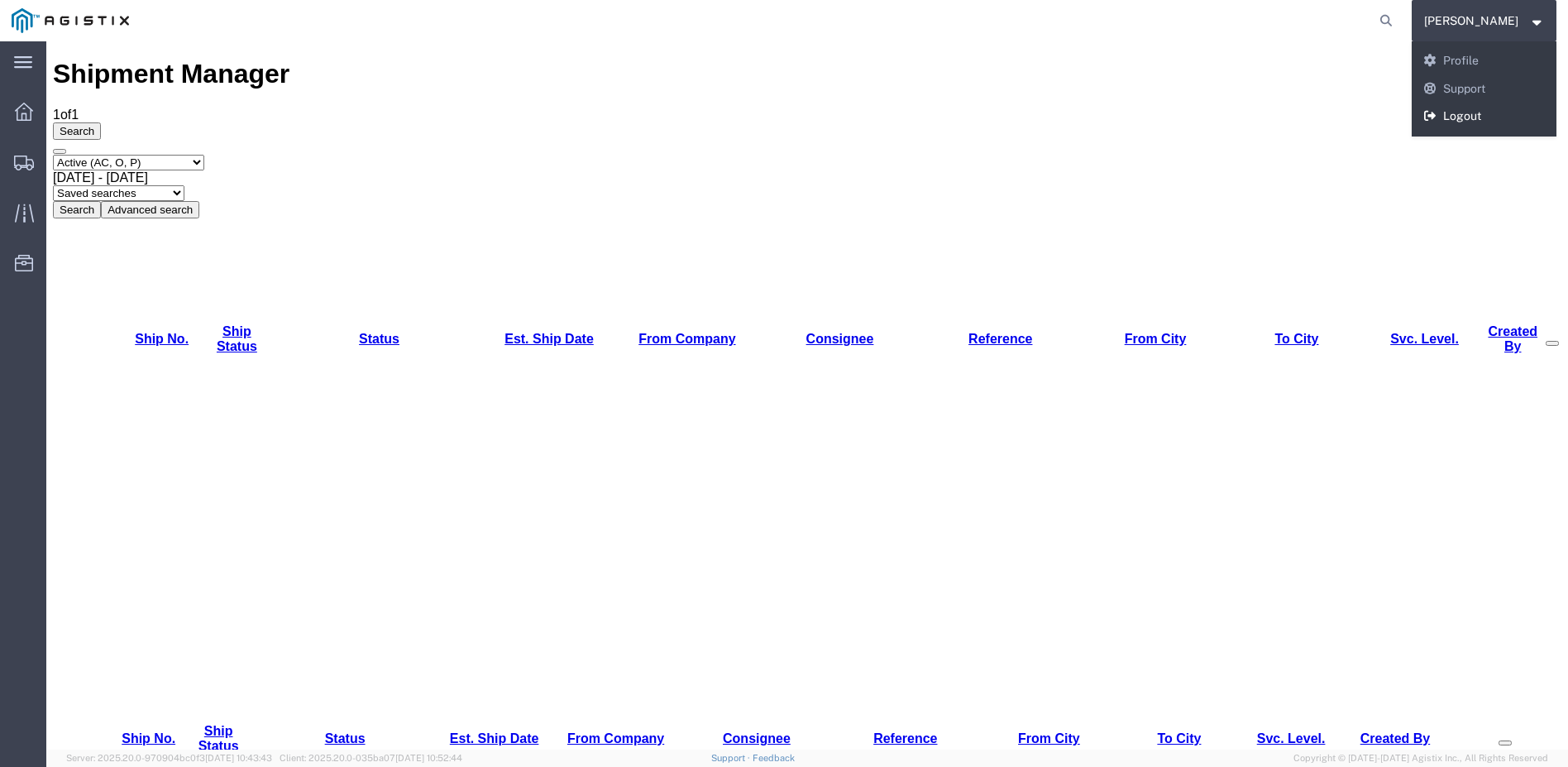
click at [1489, 108] on link "Logout" at bounding box center [1484, 116] width 146 height 28
